Goal: Information Seeking & Learning: Learn about a topic

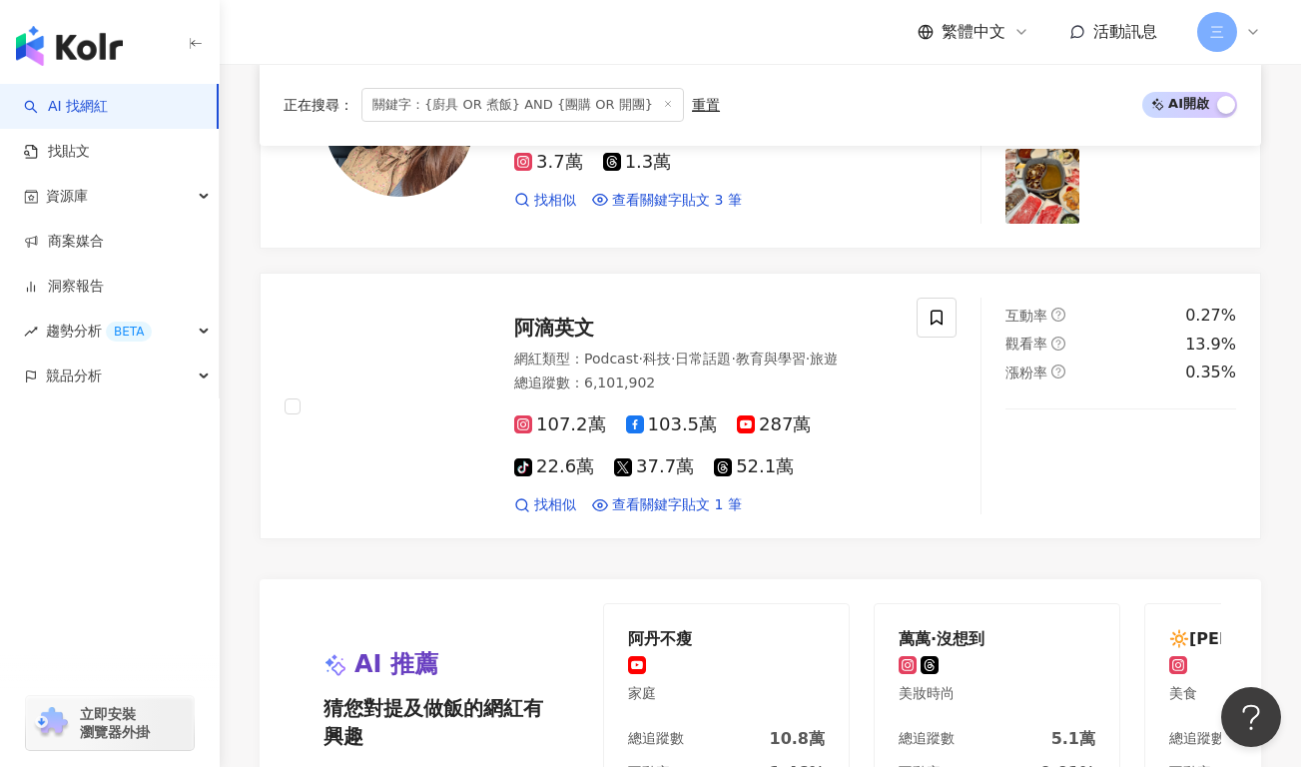
scroll to position [3480, 0]
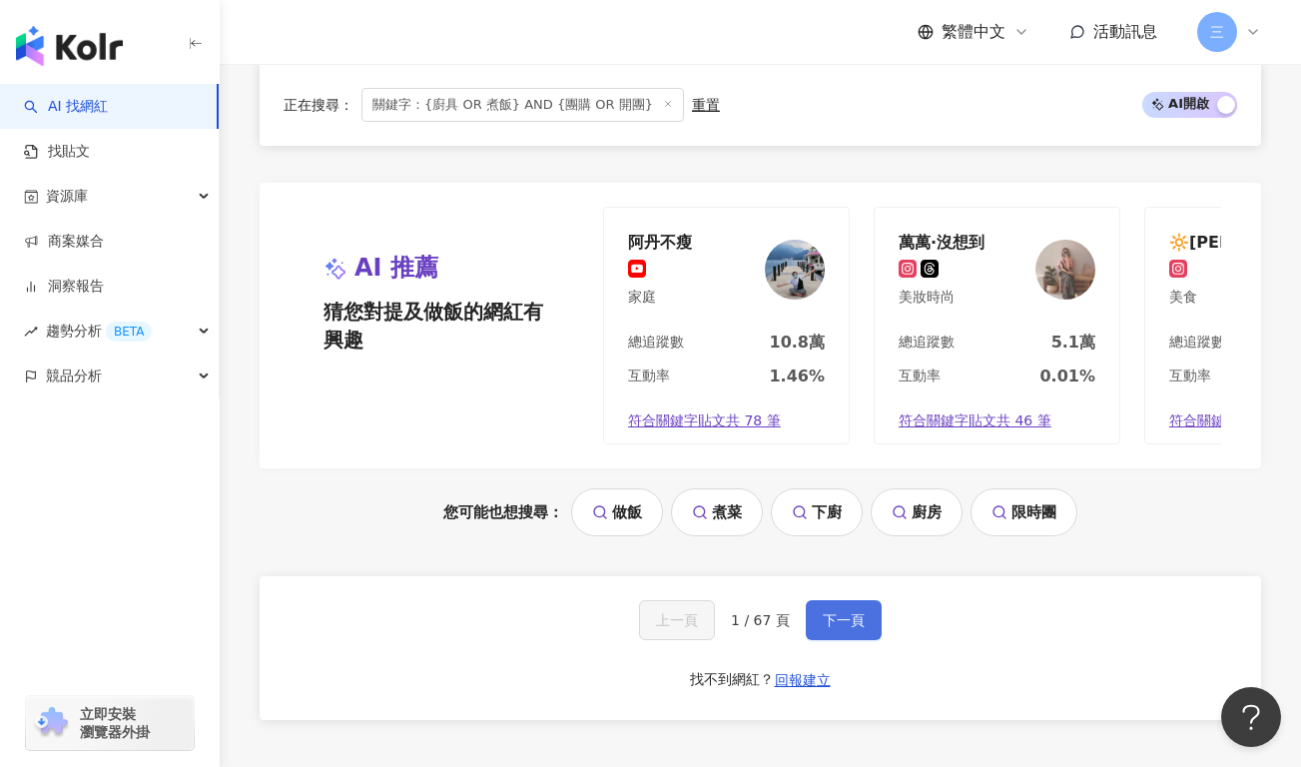
click at [841, 612] on span "下一頁" at bounding box center [844, 620] width 42 height 16
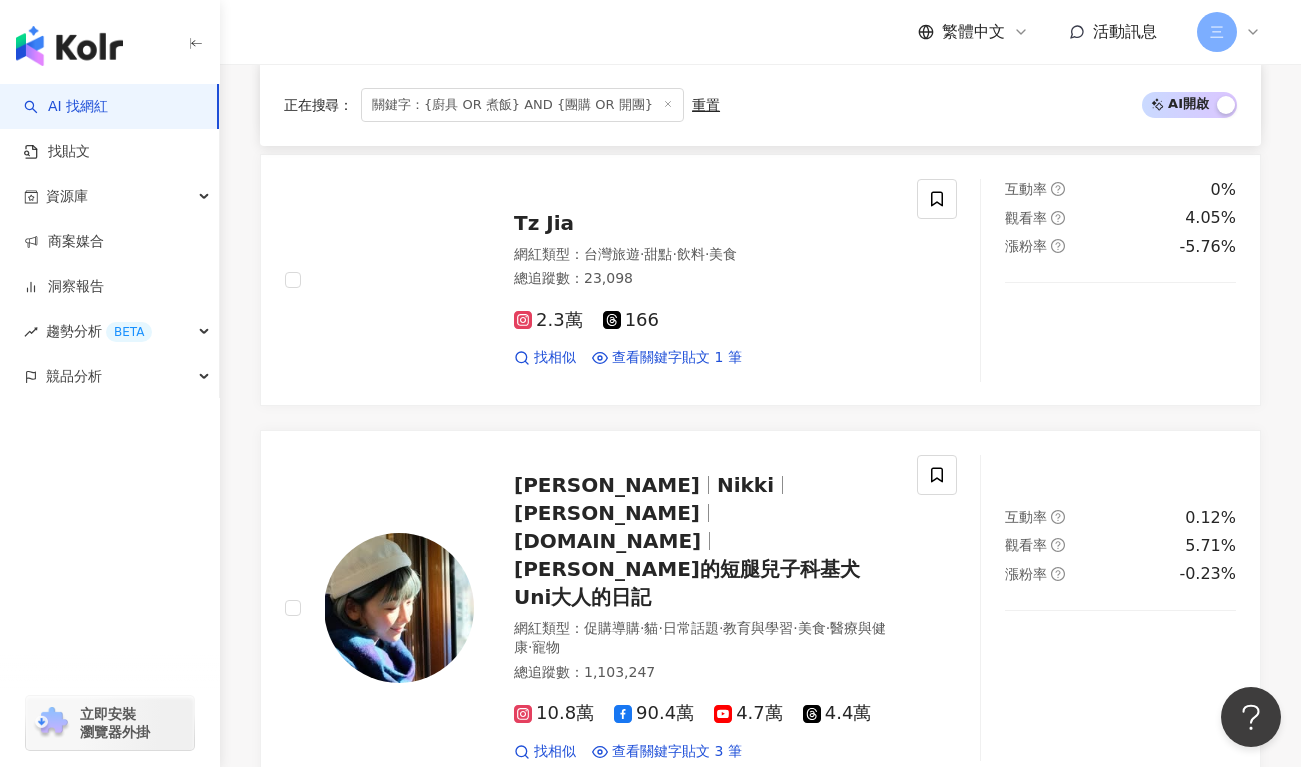
scroll to position [2568, 0]
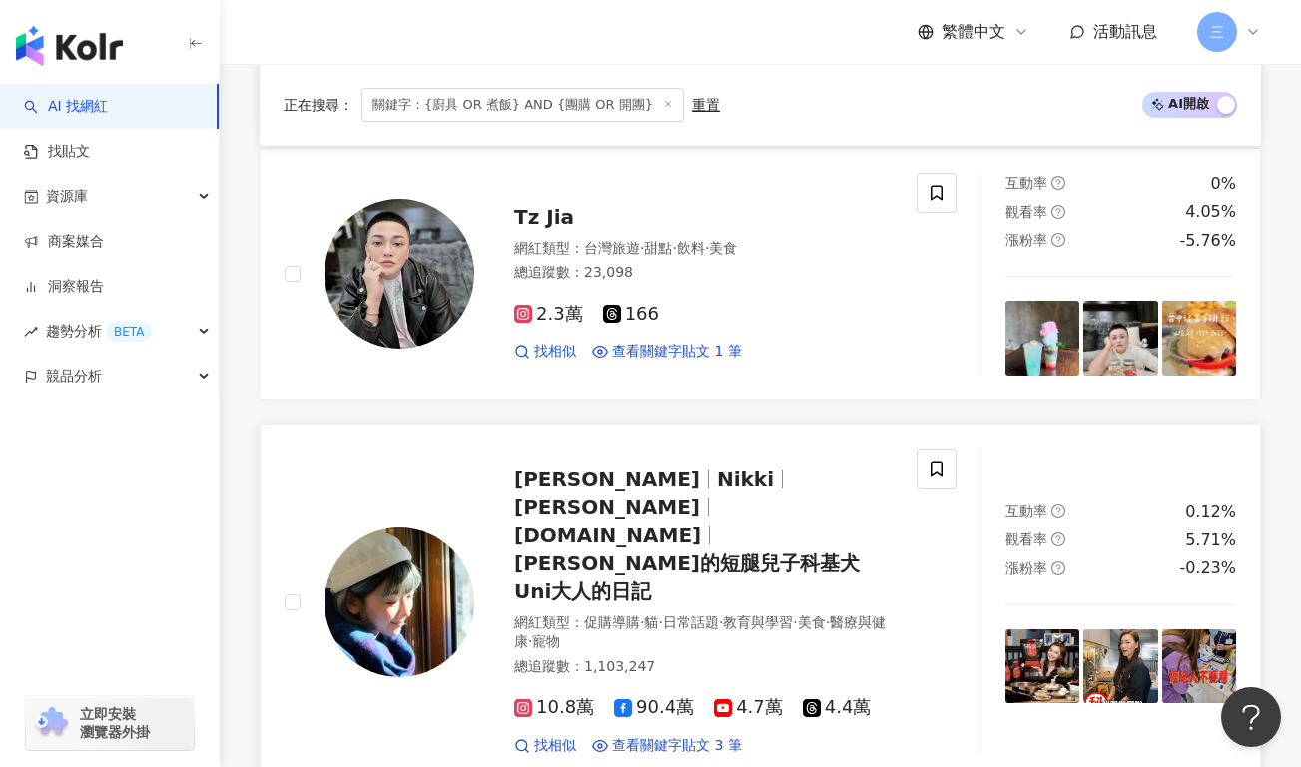
click at [701, 523] on span "[DOMAIN_NAME]" at bounding box center [607, 535] width 187 height 24
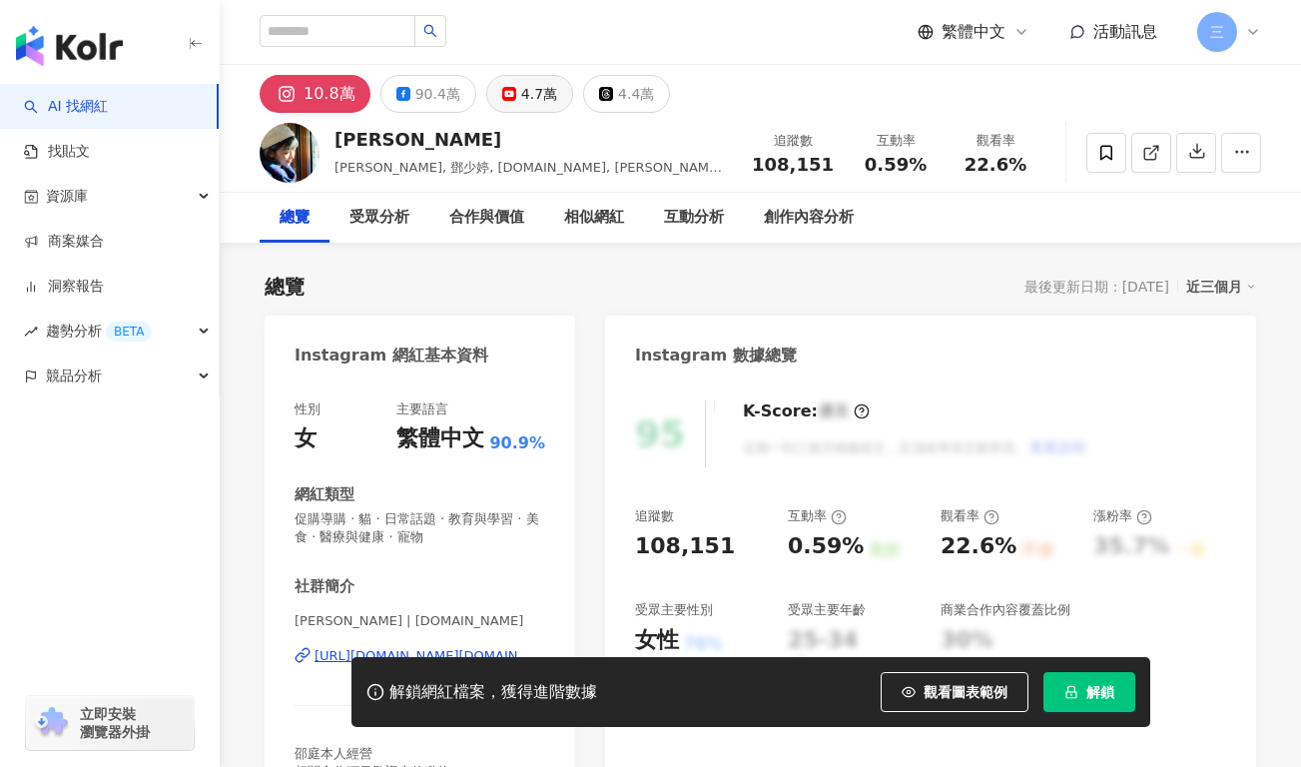
click at [503, 101] on button "4.7萬" at bounding box center [529, 94] width 87 height 38
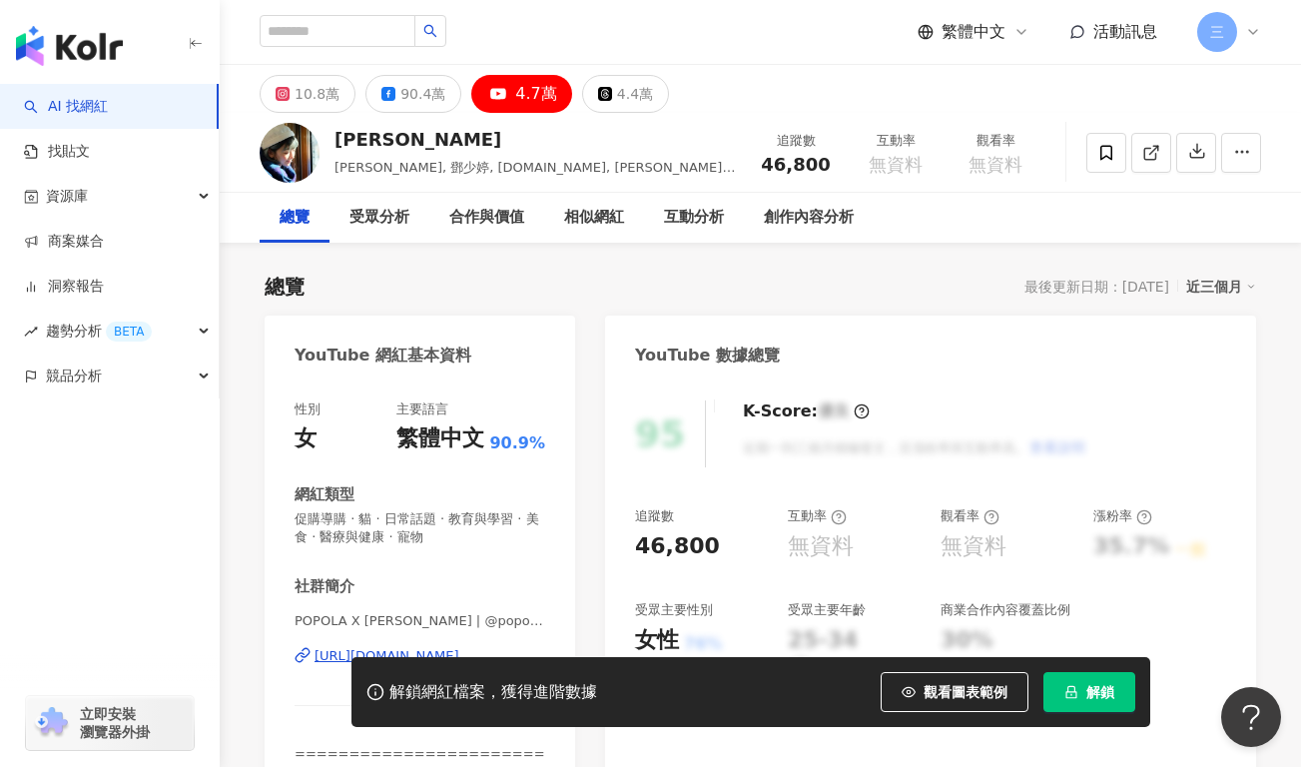
click at [332, 657] on div "解鎖網紅檔案，獲得進階數據 觀看圖表範例 解鎖" at bounding box center [650, 692] width 1301 height 70
click at [331, 661] on div "解鎖網紅檔案，獲得進階數據 觀看圖表範例 解鎖" at bounding box center [650, 692] width 1301 height 70
click at [334, 654] on div "[URL][DOMAIN_NAME]" at bounding box center [386, 656] width 145 height 18
